Goal: Transaction & Acquisition: Purchase product/service

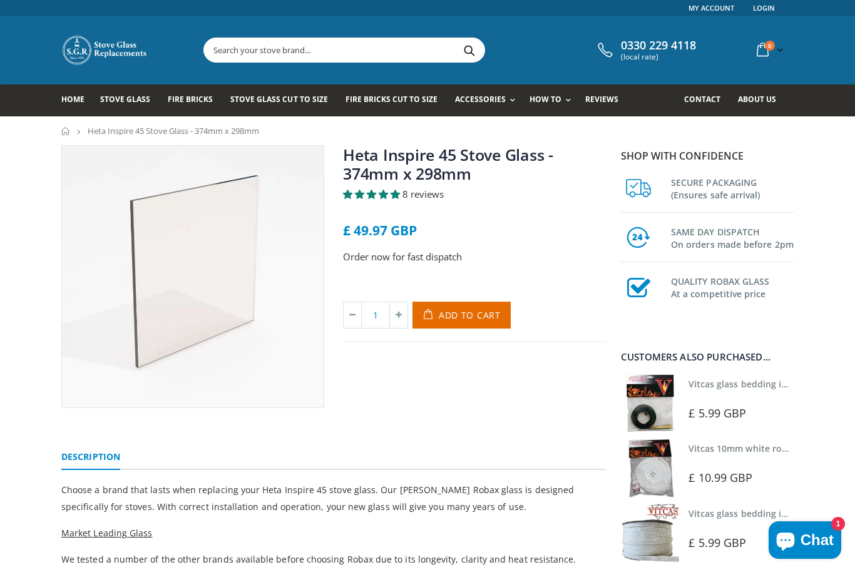
click at [709, 385] on link "Vitcas glass bedding in tape - 2mm x 10mm x 2 meters" at bounding box center [806, 384] width 234 height 12
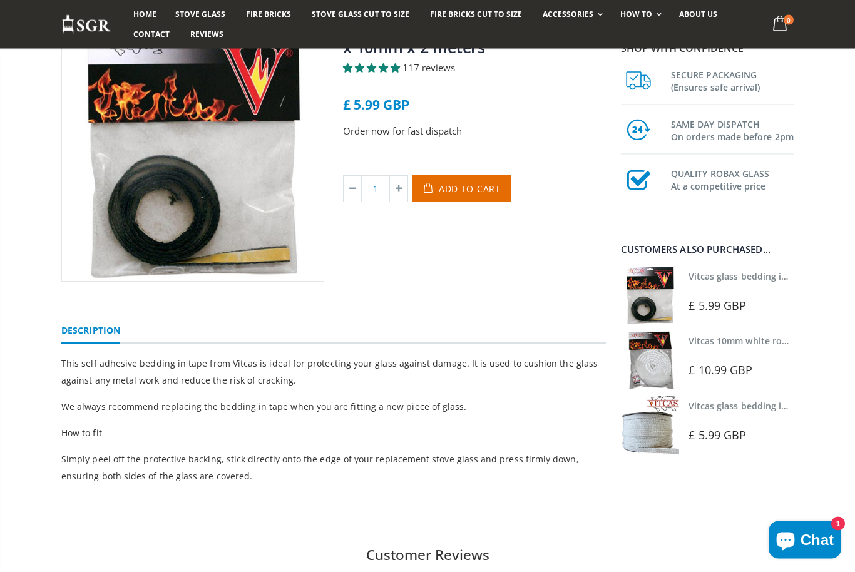
scroll to position [127, 0]
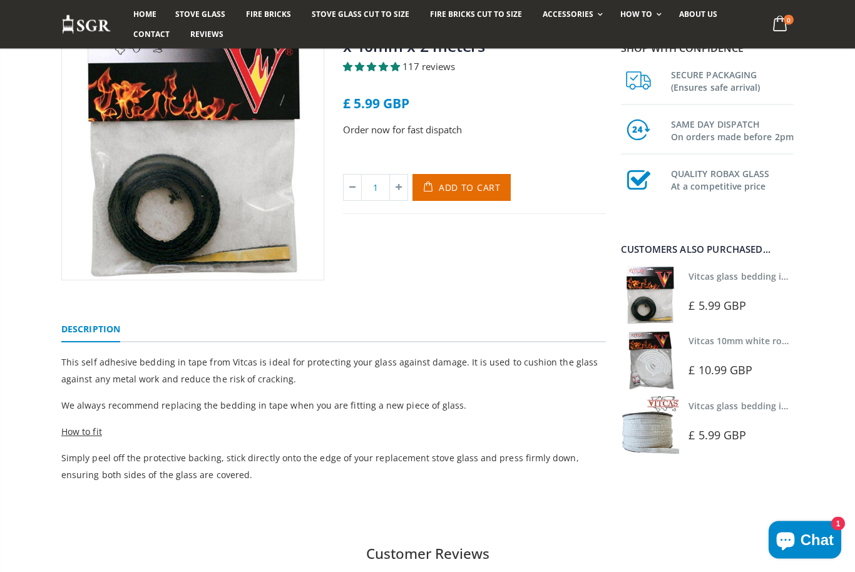
click at [656, 365] on img at bounding box center [650, 360] width 58 height 58
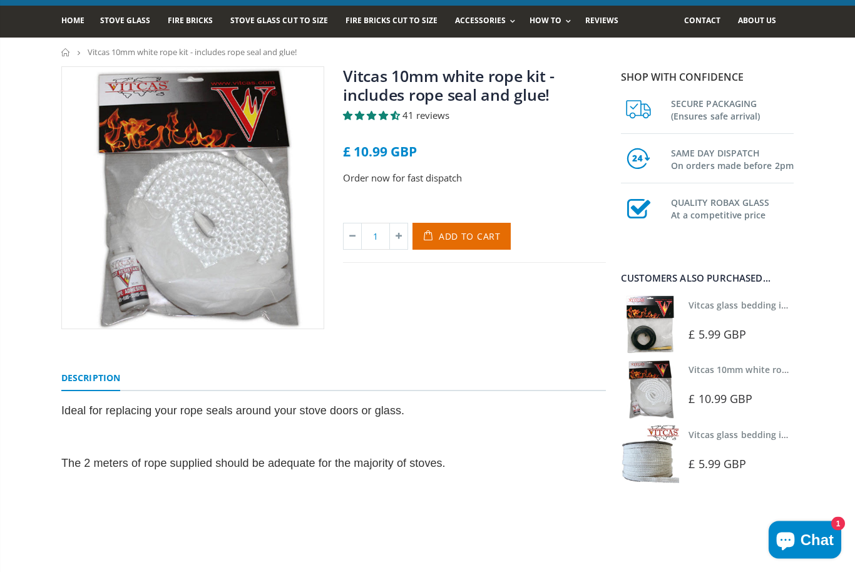
scroll to position [79, 0]
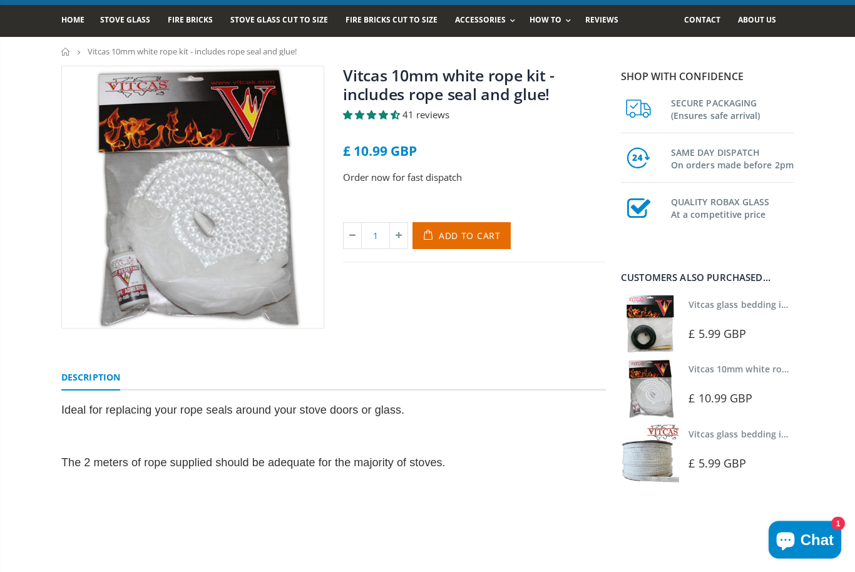
click at [699, 305] on link "Vitcas glass bedding in tape - 2mm x 10mm x 2 meters" at bounding box center [806, 305] width 234 height 12
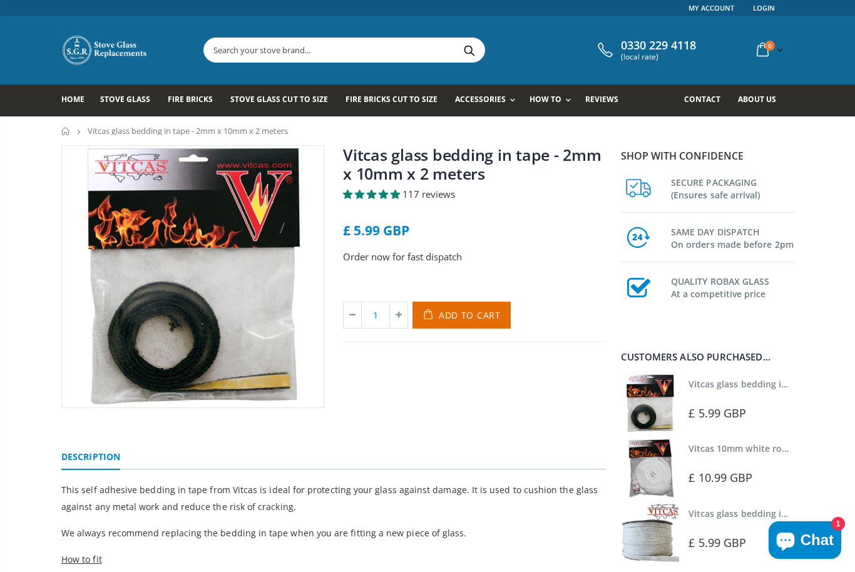
scroll to position [169, 0]
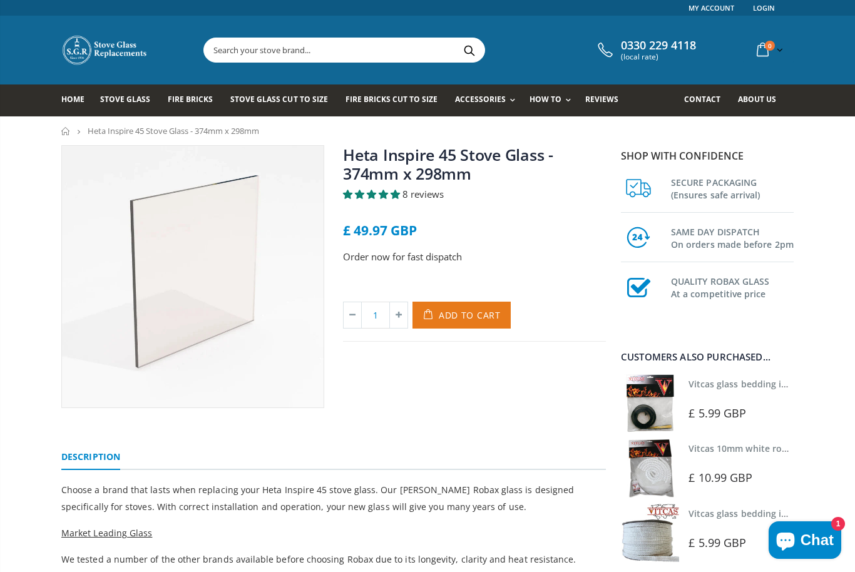
click at [453, 312] on span "Add to Cart" at bounding box center [470, 315] width 62 height 12
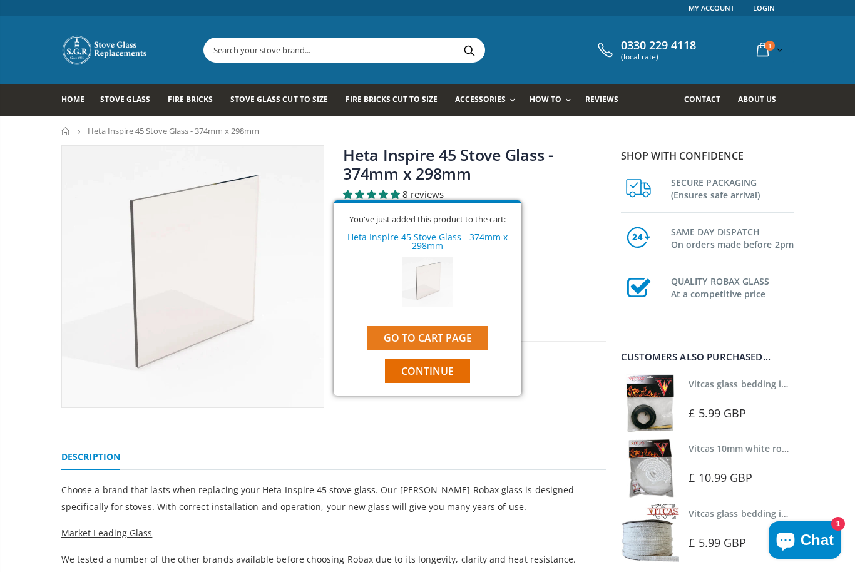
click at [413, 340] on link "Go to cart page" at bounding box center [428, 338] width 121 height 24
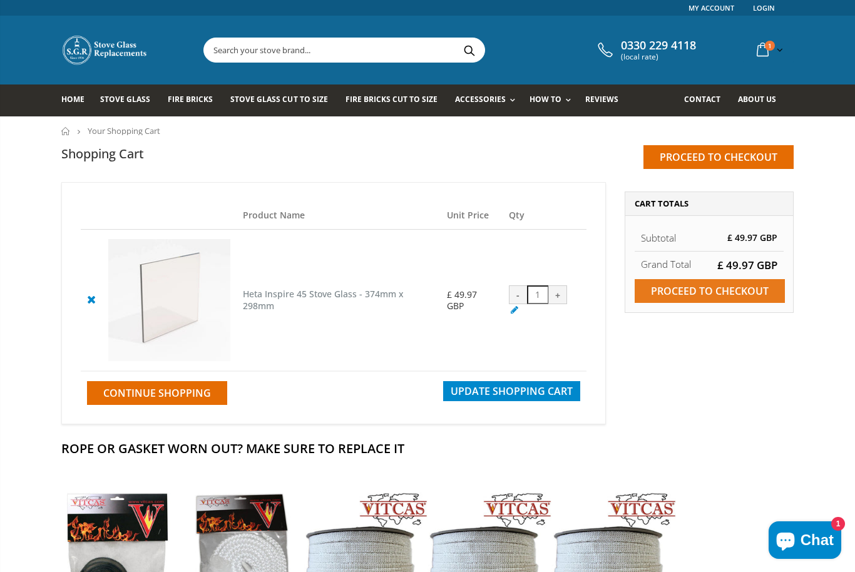
click at [685, 287] on input "Proceed to checkout" at bounding box center [710, 291] width 150 height 24
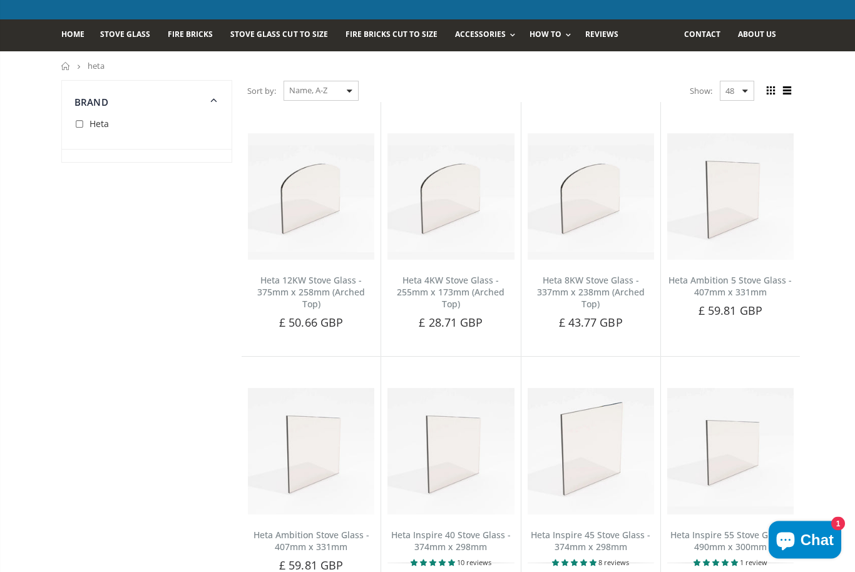
scroll to position [62, 0]
